Goal: Task Accomplishment & Management: Manage account settings

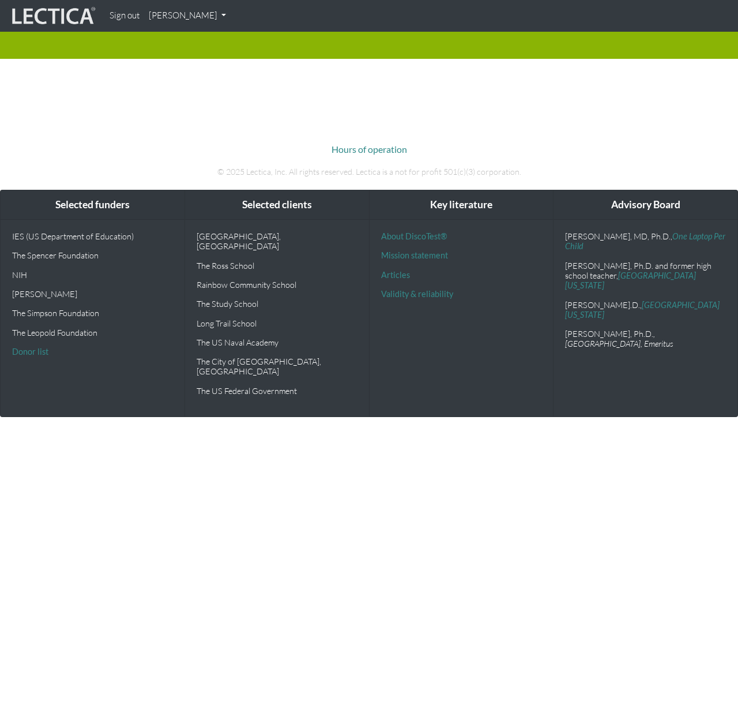
click at [174, 18] on link "[PERSON_NAME]" at bounding box center [187, 16] width 87 height 23
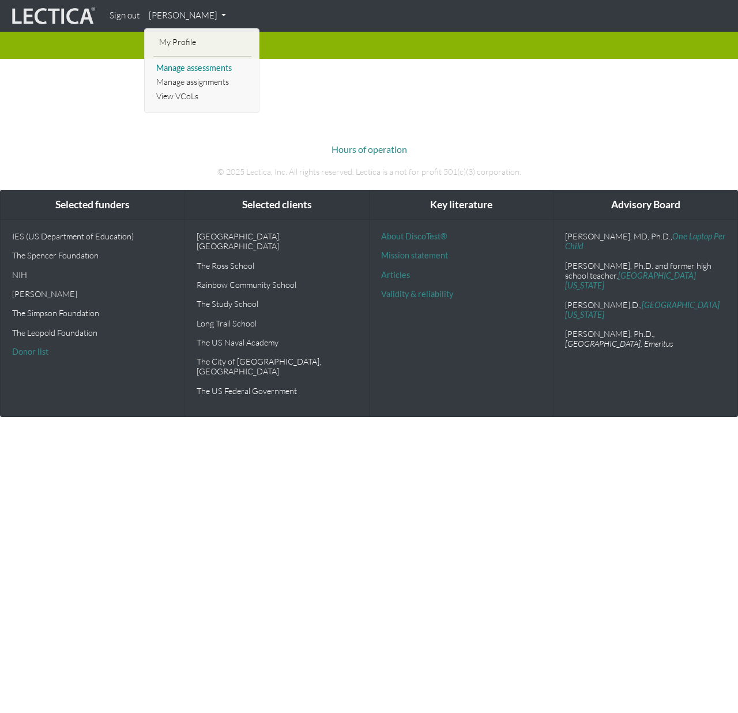
click at [181, 66] on link "Manage assessments" at bounding box center [202, 68] width 98 height 14
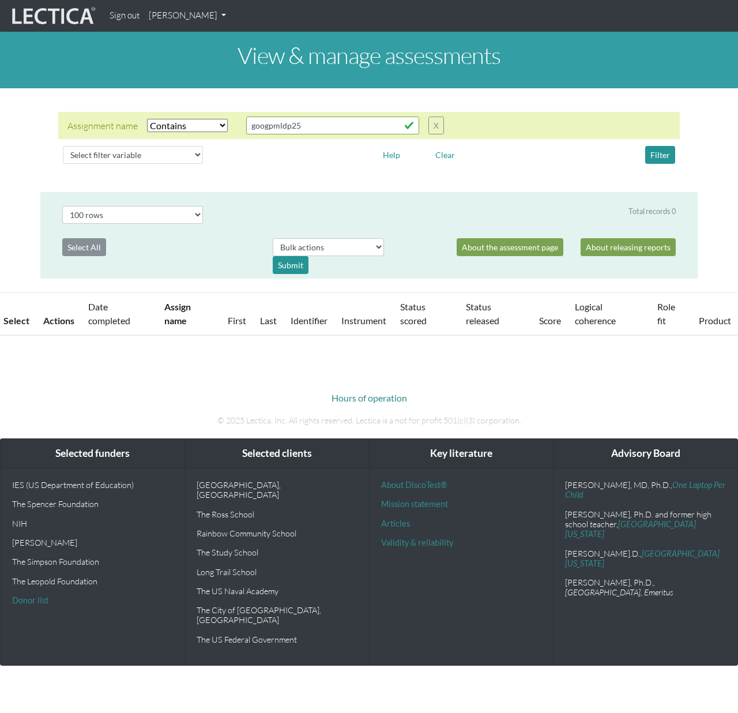
select select "icontains"
select select "100"
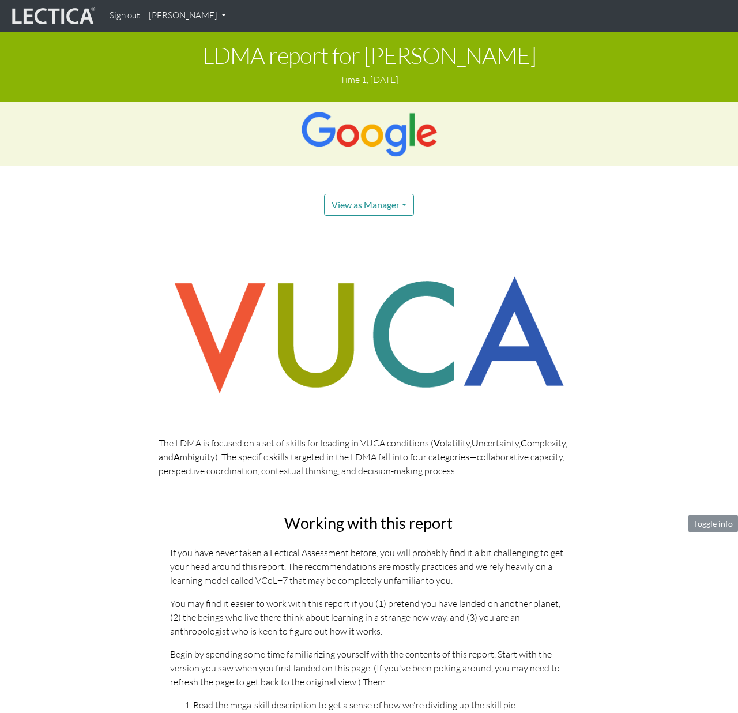
scroll to position [1390, 0]
